Goal: Navigation & Orientation: Understand site structure

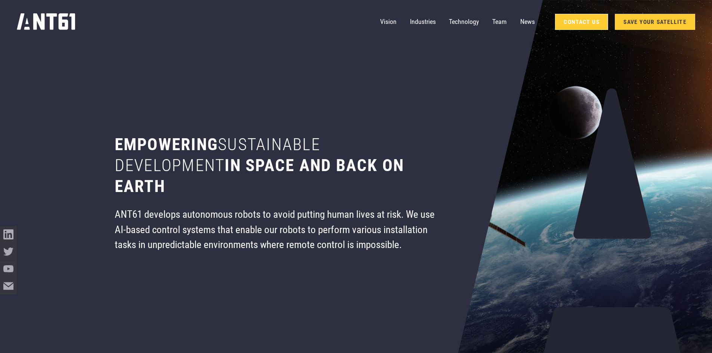
click at [571, 27] on link "Contact Us" at bounding box center [581, 22] width 53 height 16
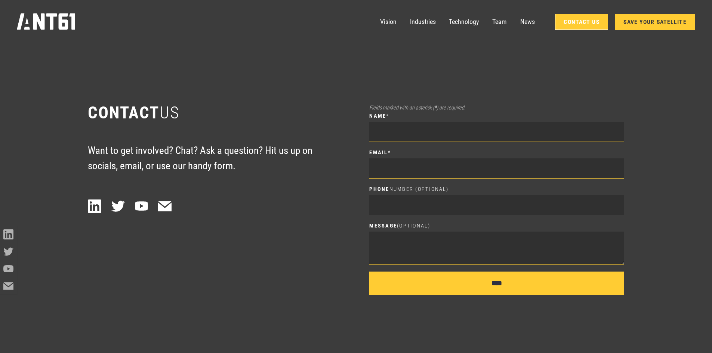
scroll to position [4900, 0]
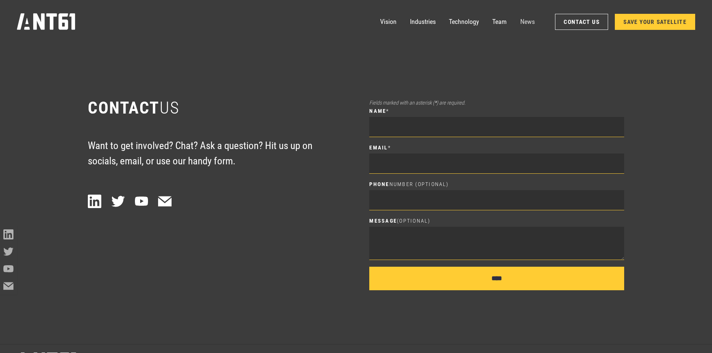
click at [525, 19] on link "News" at bounding box center [527, 21] width 15 height 17
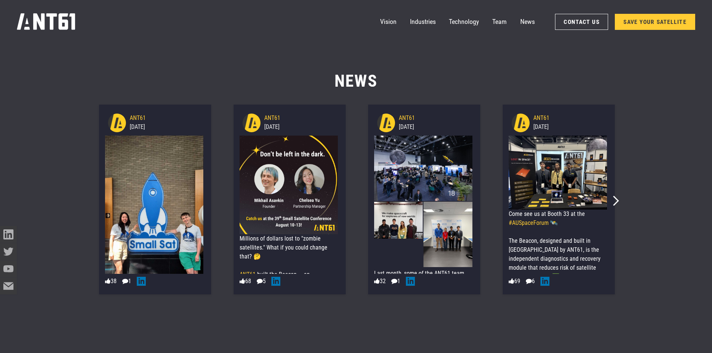
scroll to position [4472, 0]
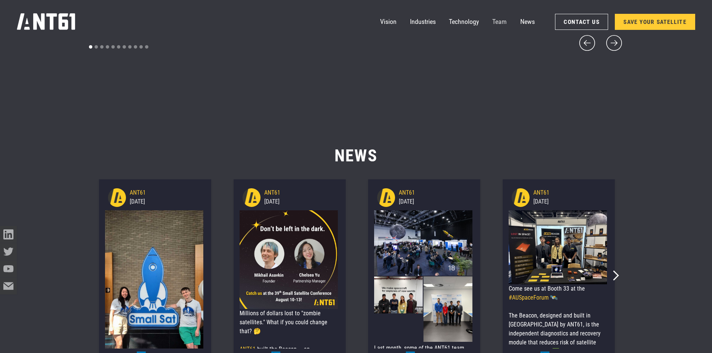
click at [503, 22] on link "Team" at bounding box center [499, 21] width 15 height 17
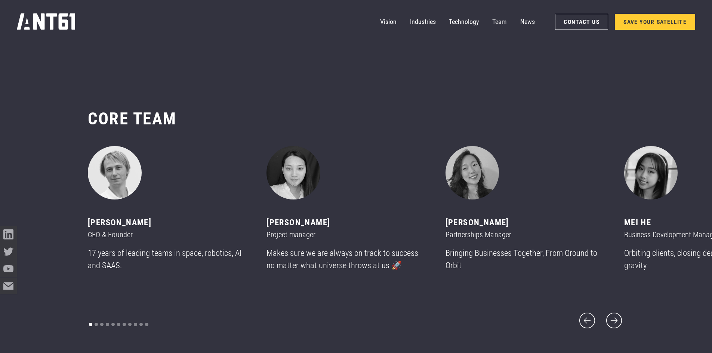
scroll to position [4194, 0]
click at [469, 191] on img "3 of 11" at bounding box center [472, 174] width 54 height 54
click at [392, 21] on link "Vision" at bounding box center [388, 21] width 16 height 17
